Goal: Find specific page/section: Find specific page/section

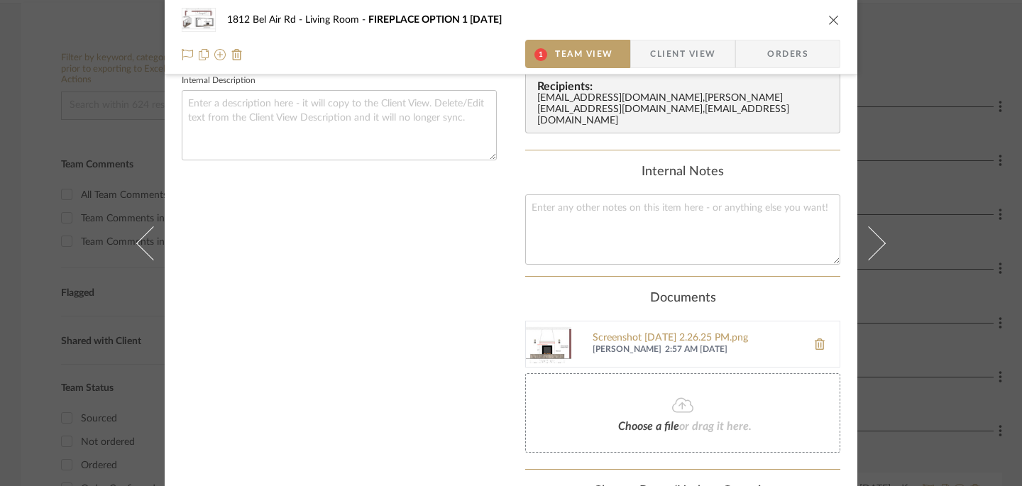
scroll to position [474, 0]
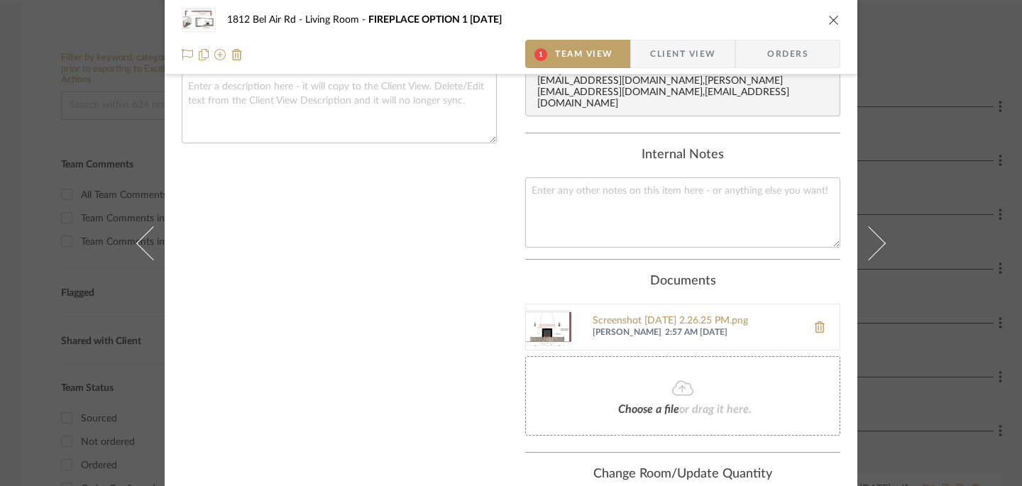
click at [544, 317] on img at bounding box center [548, 327] width 45 height 45
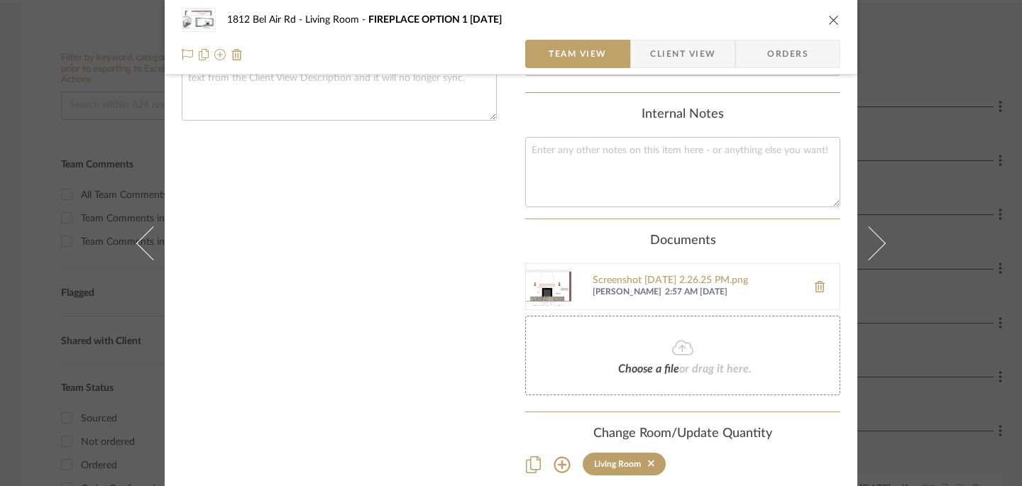
scroll to position [555, 0]
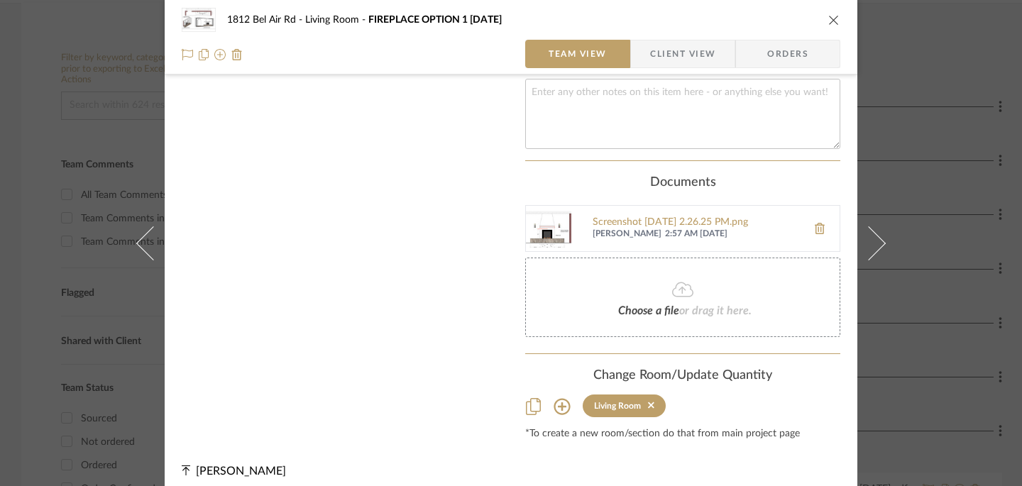
click at [624, 229] on span "[PERSON_NAME]" at bounding box center [627, 234] width 69 height 11
click at [549, 212] on img at bounding box center [548, 228] width 45 height 45
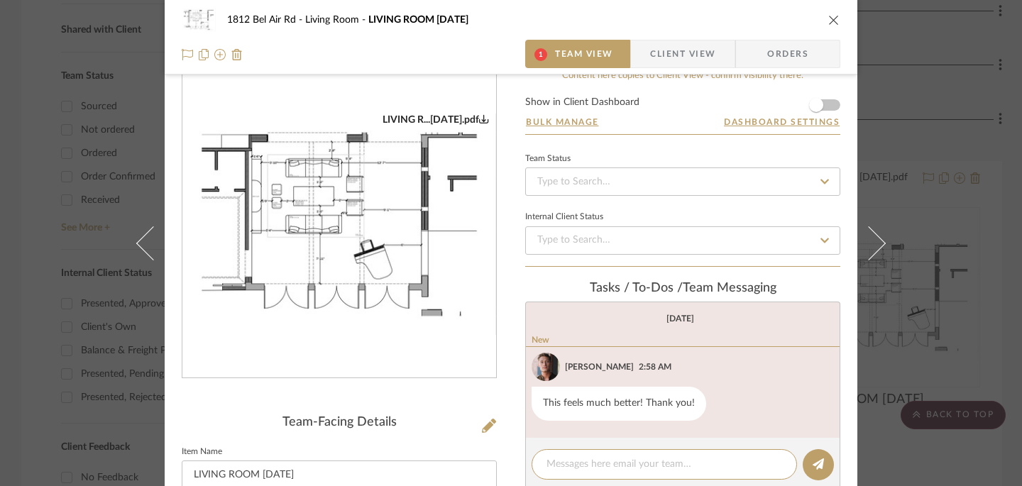
scroll to position [18, 0]
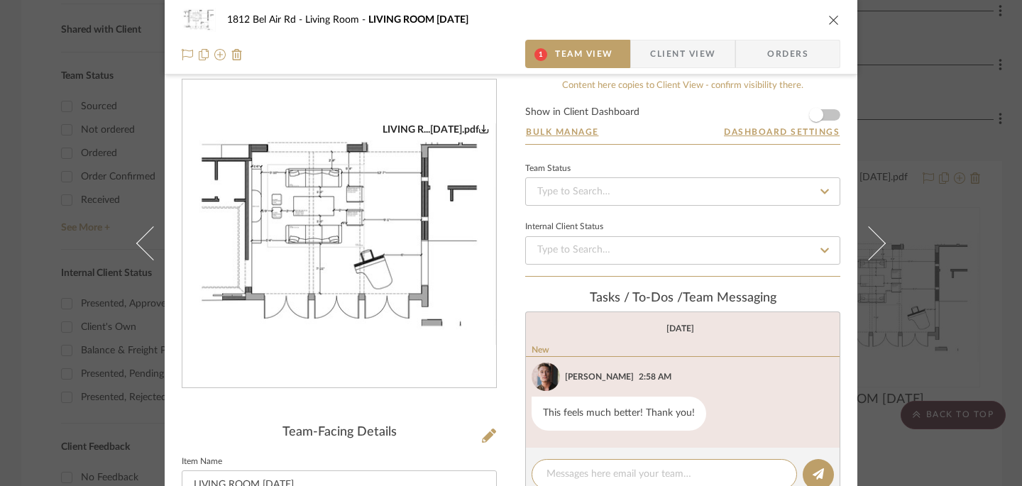
click at [571, 52] on span "Team View" at bounding box center [584, 54] width 58 height 28
click at [545, 56] on span "1" at bounding box center [540, 54] width 29 height 28
click at [537, 54] on span "1" at bounding box center [541, 54] width 13 height 13
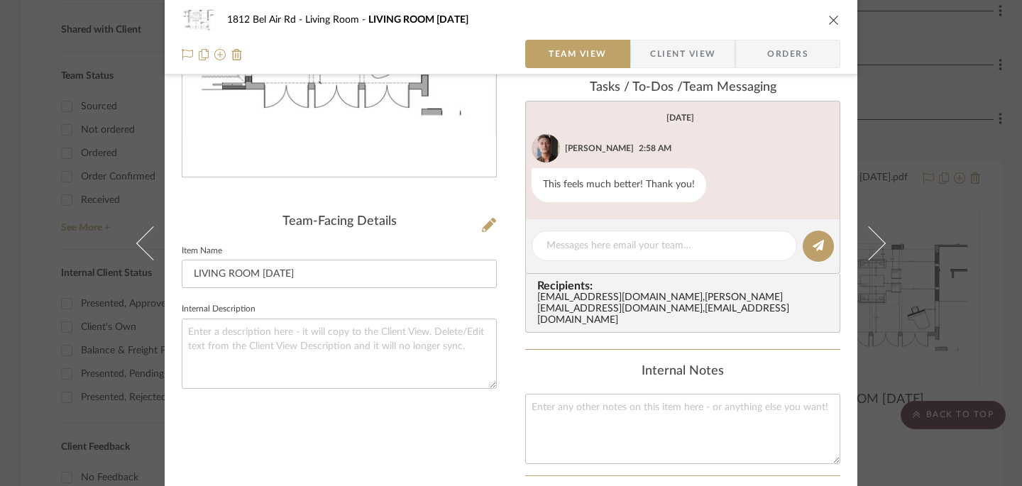
scroll to position [302, 0]
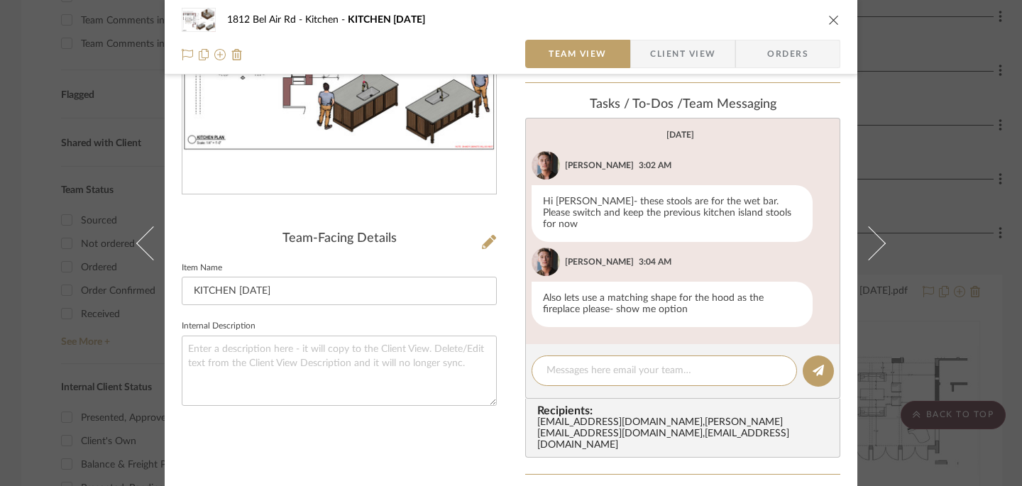
scroll to position [202, 0]
